Goal: Task Accomplishment & Management: Manage account settings

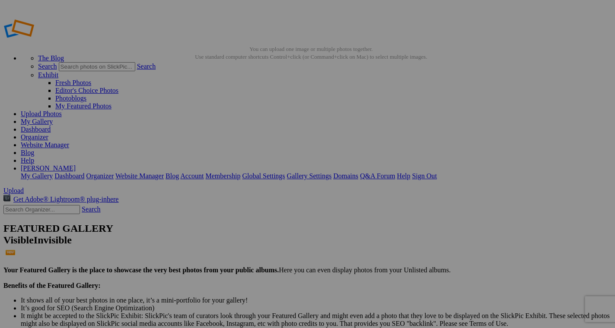
type input "Kangaroo paw"
